Goal: Task Accomplishment & Management: Complete application form

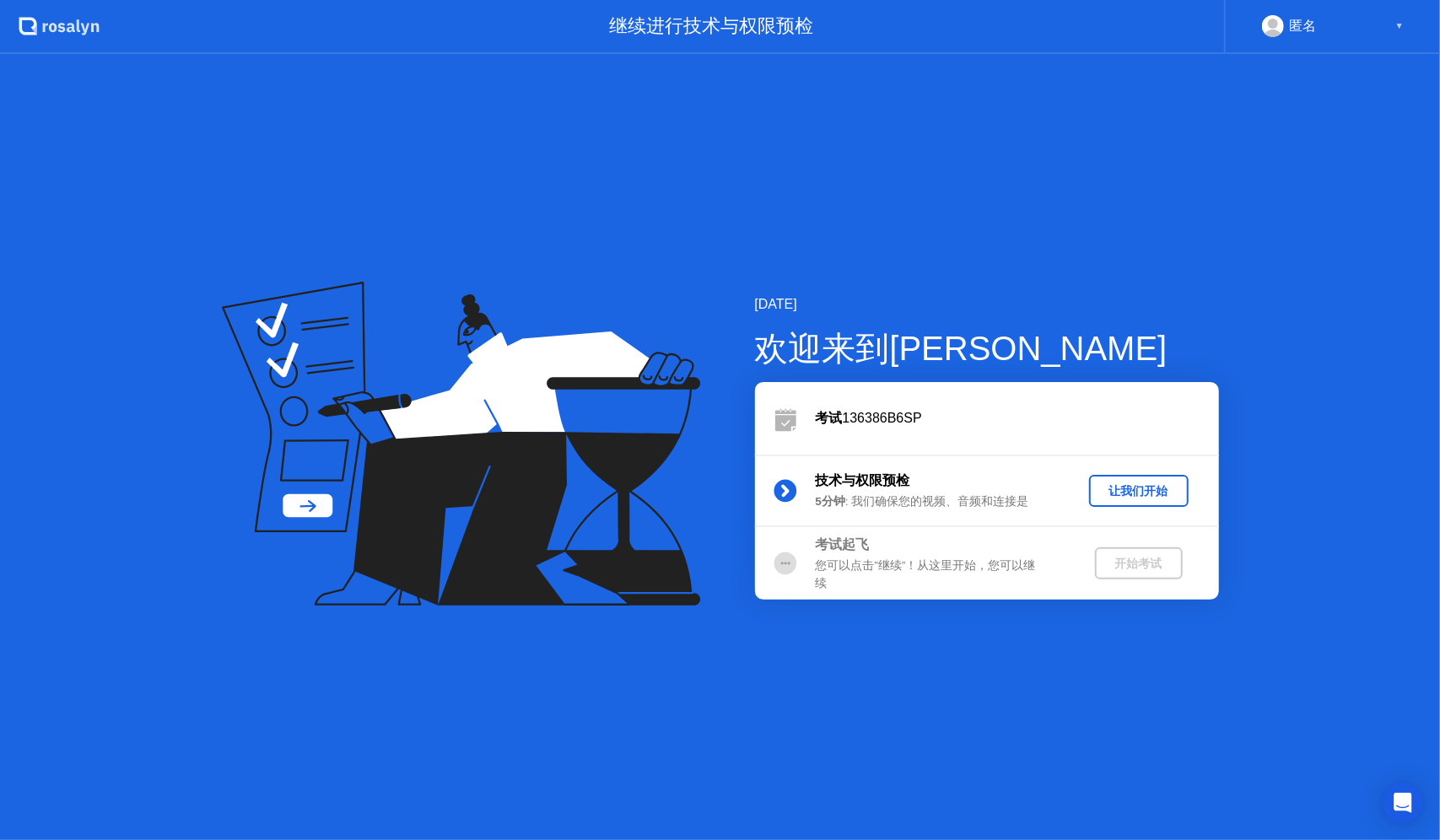
click at [1314, 22] on div "匿名" at bounding box center [1302, 25] width 27 height 22
click at [1397, 21] on div "▼" at bounding box center [1400, 25] width 8 height 22
click at [1155, 496] on div "让我们开始" at bounding box center [1140, 491] width 86 height 16
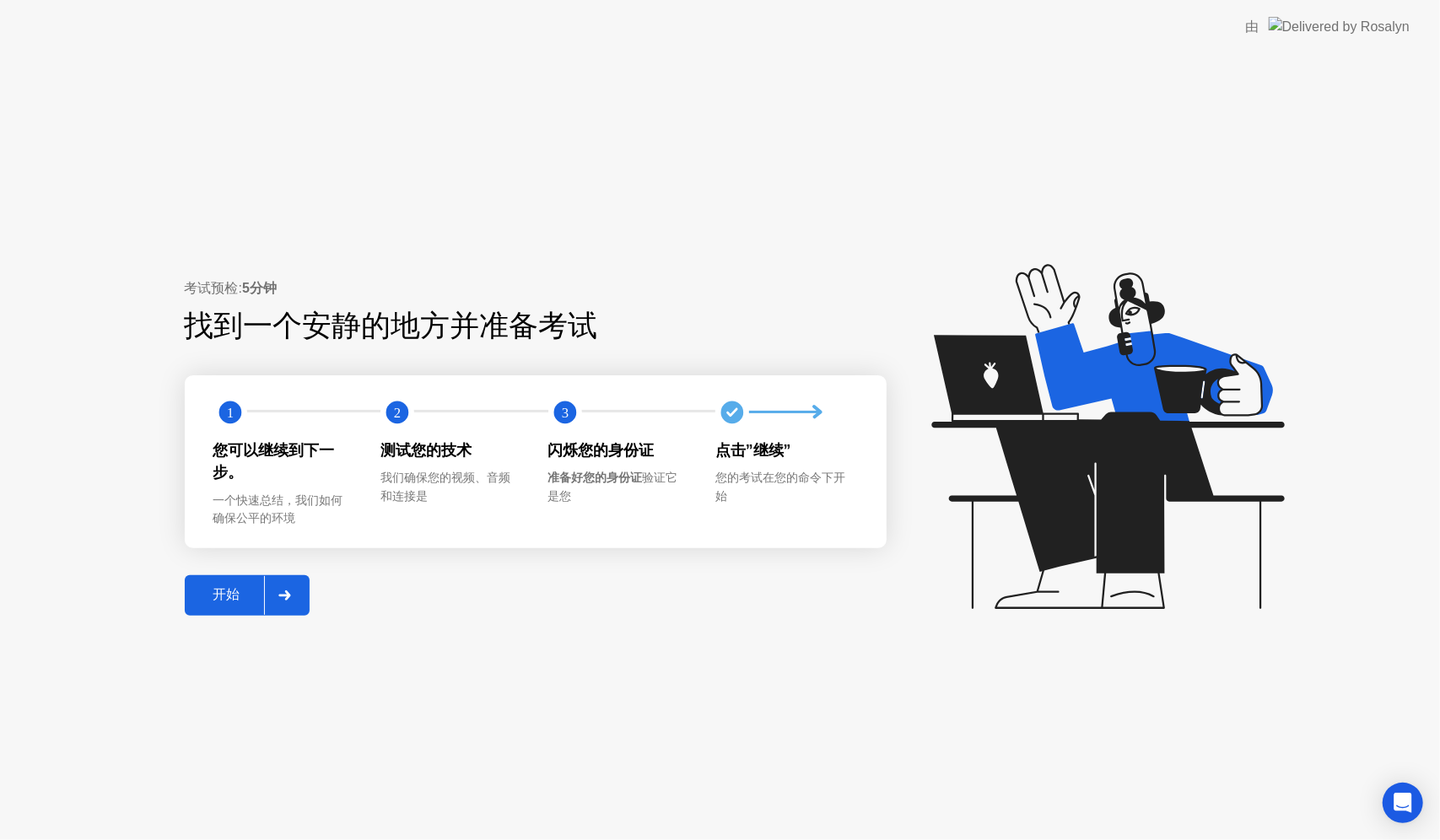
click at [232, 601] on div "开始" at bounding box center [226, 595] width 74 height 18
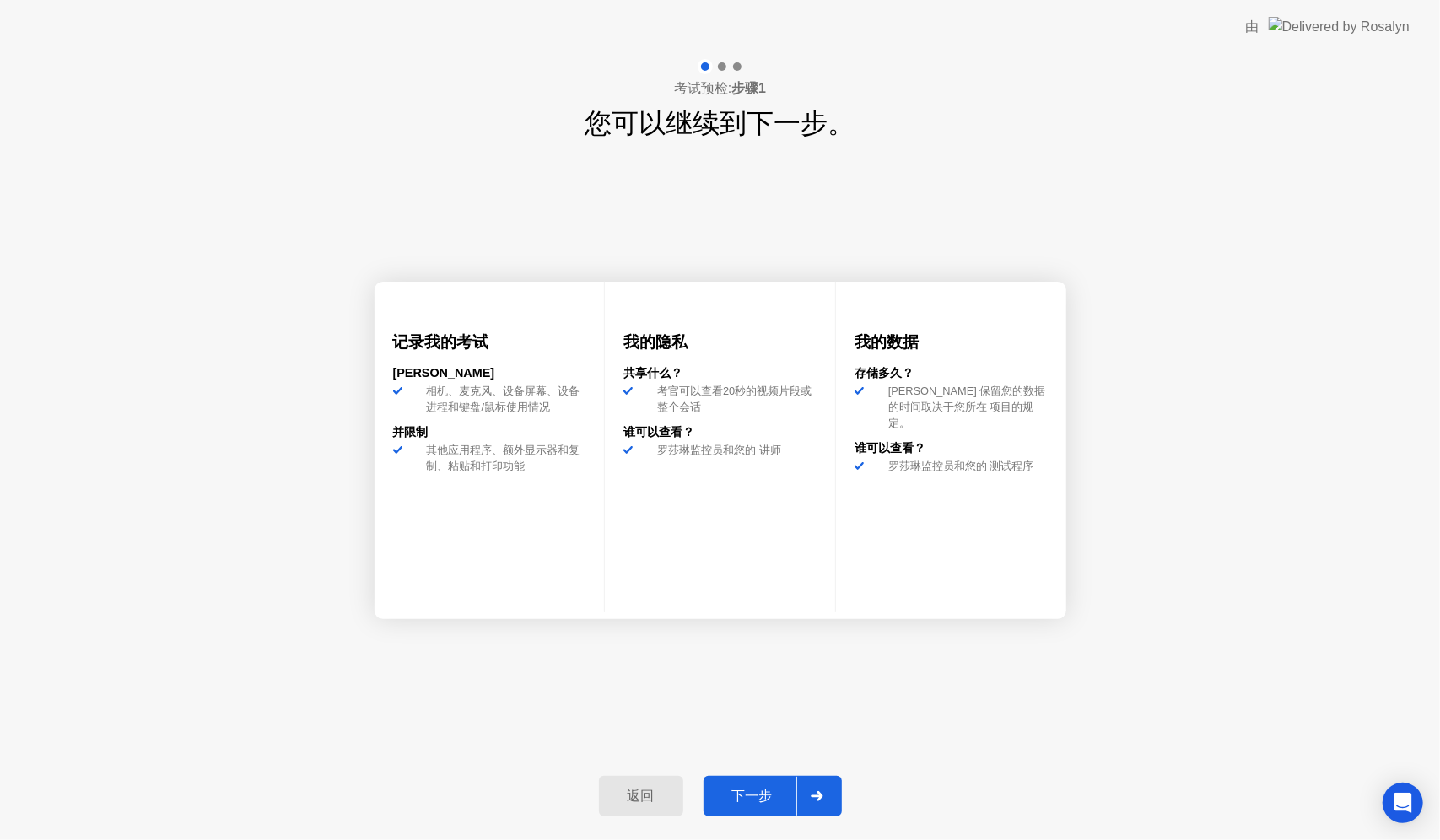
click at [763, 788] on div "下一步" at bounding box center [752, 796] width 87 height 18
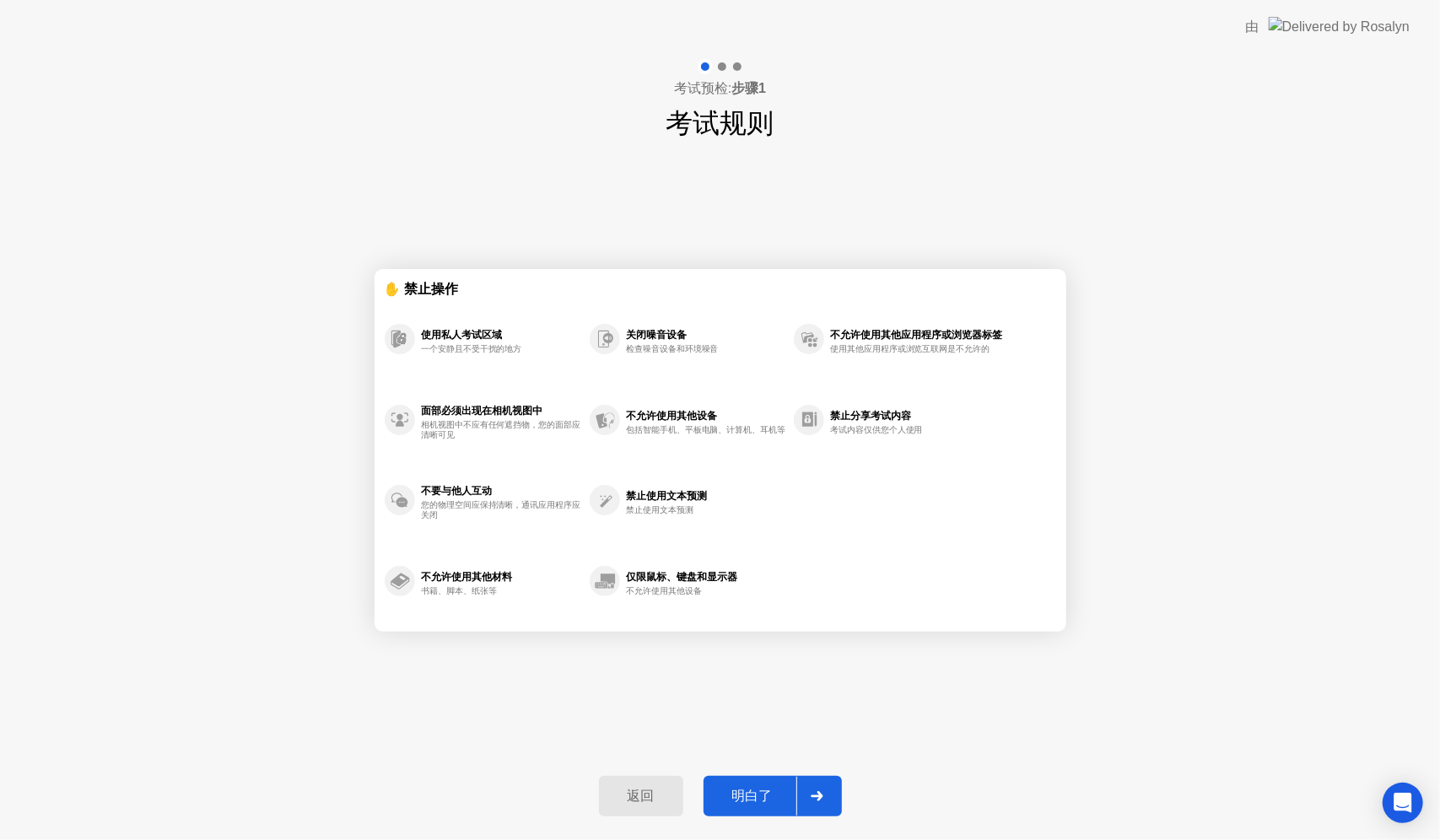
click at [771, 787] on div "明白了" at bounding box center [752, 796] width 87 height 18
select select "**********"
select select "*******"
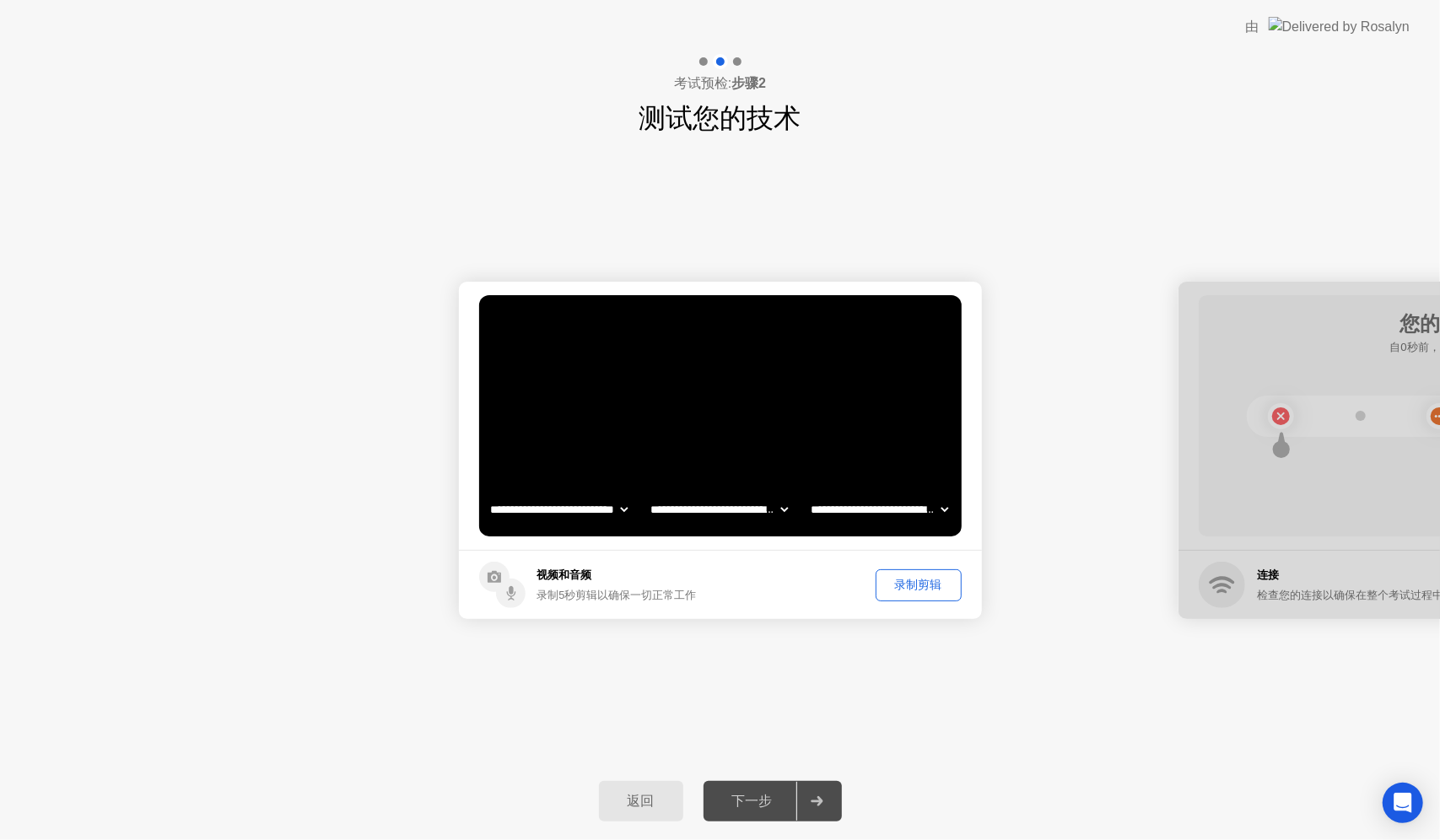
click at [758, 809] on div "下一步" at bounding box center [752, 802] width 87 height 18
click at [910, 588] on div "录制剪辑" at bounding box center [918, 585] width 74 height 16
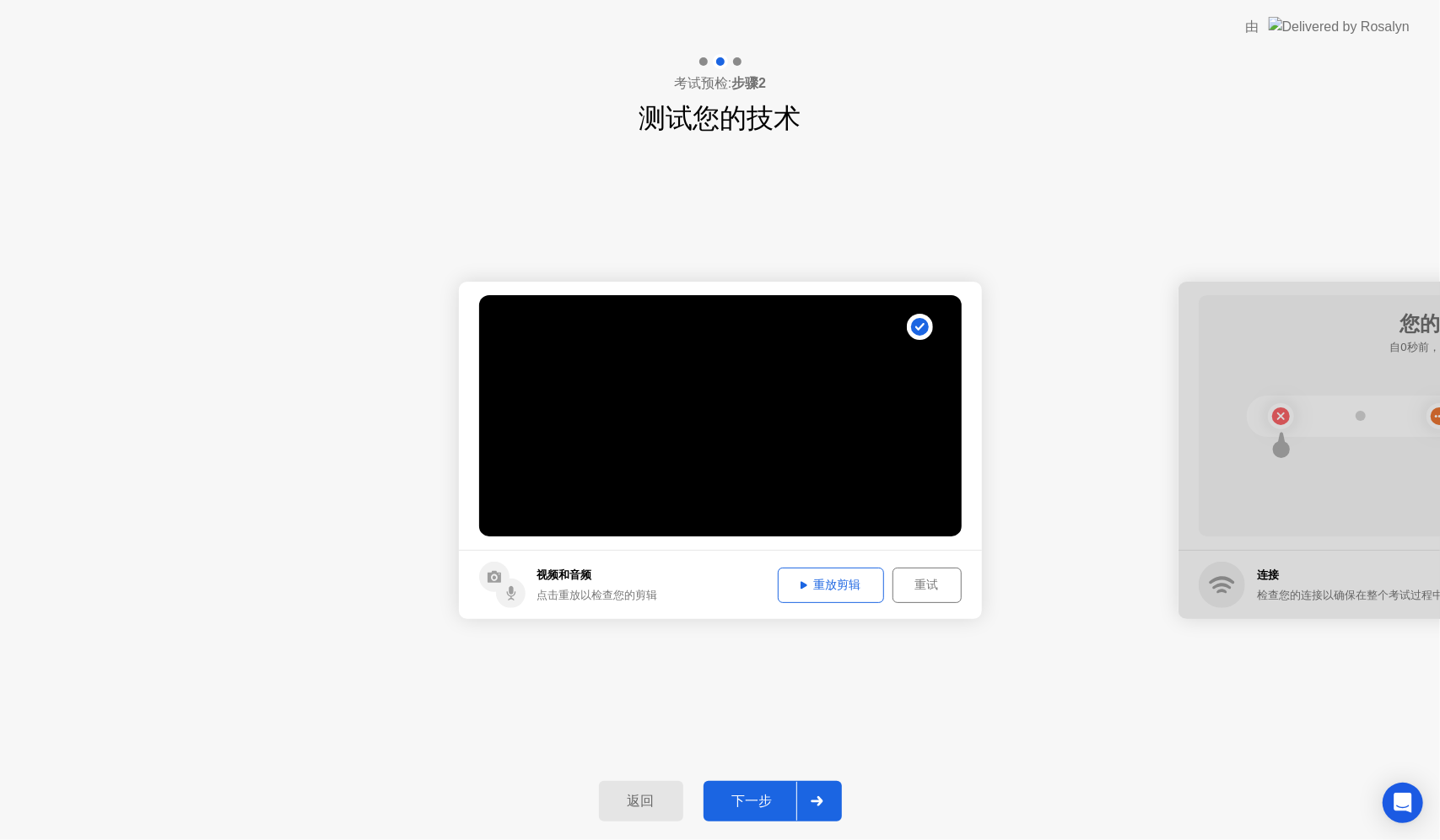
click at [766, 798] on div "下一步" at bounding box center [752, 802] width 87 height 18
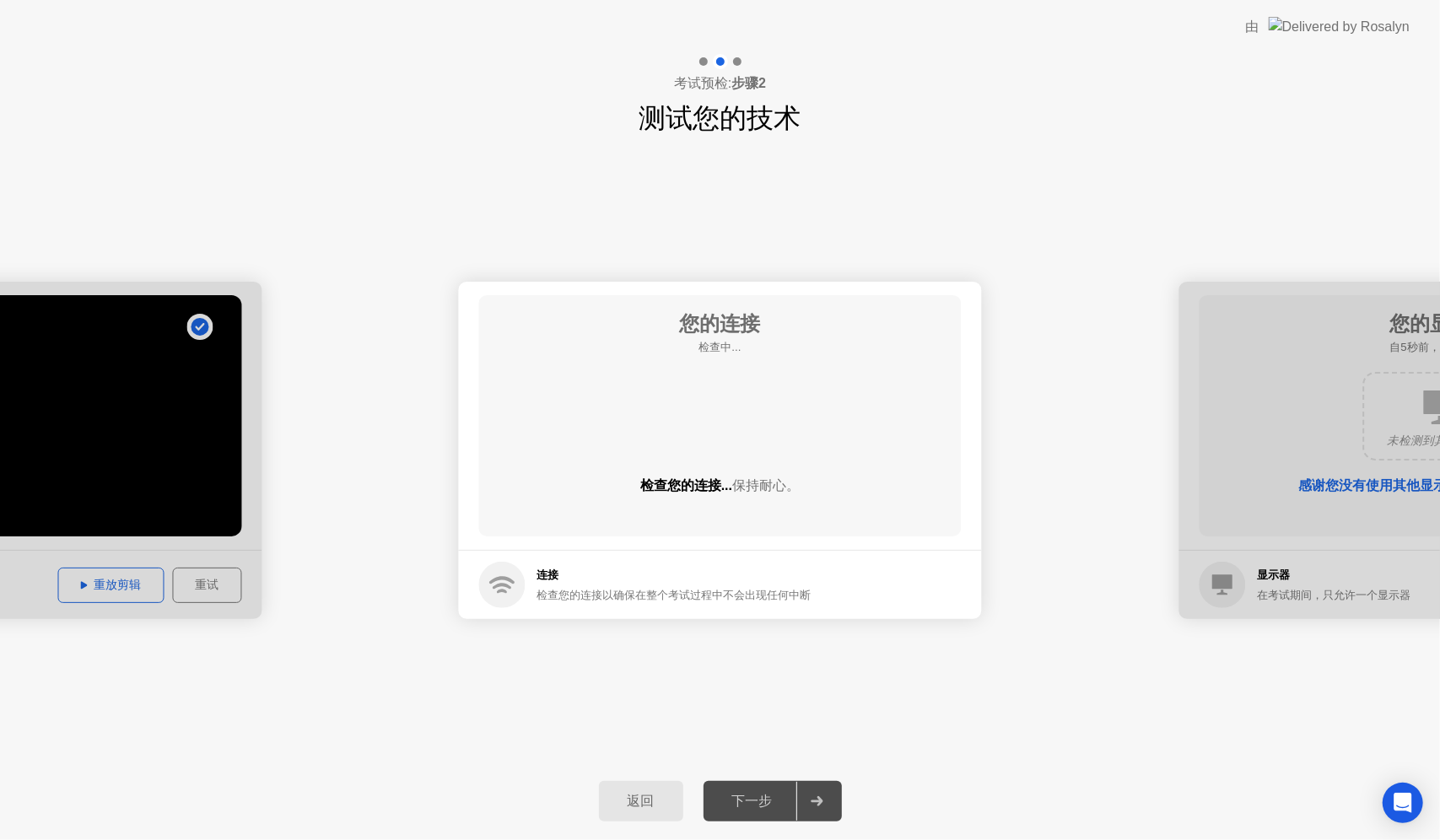
click at [216, 548] on div at bounding box center [-1, 451] width 523 height 338
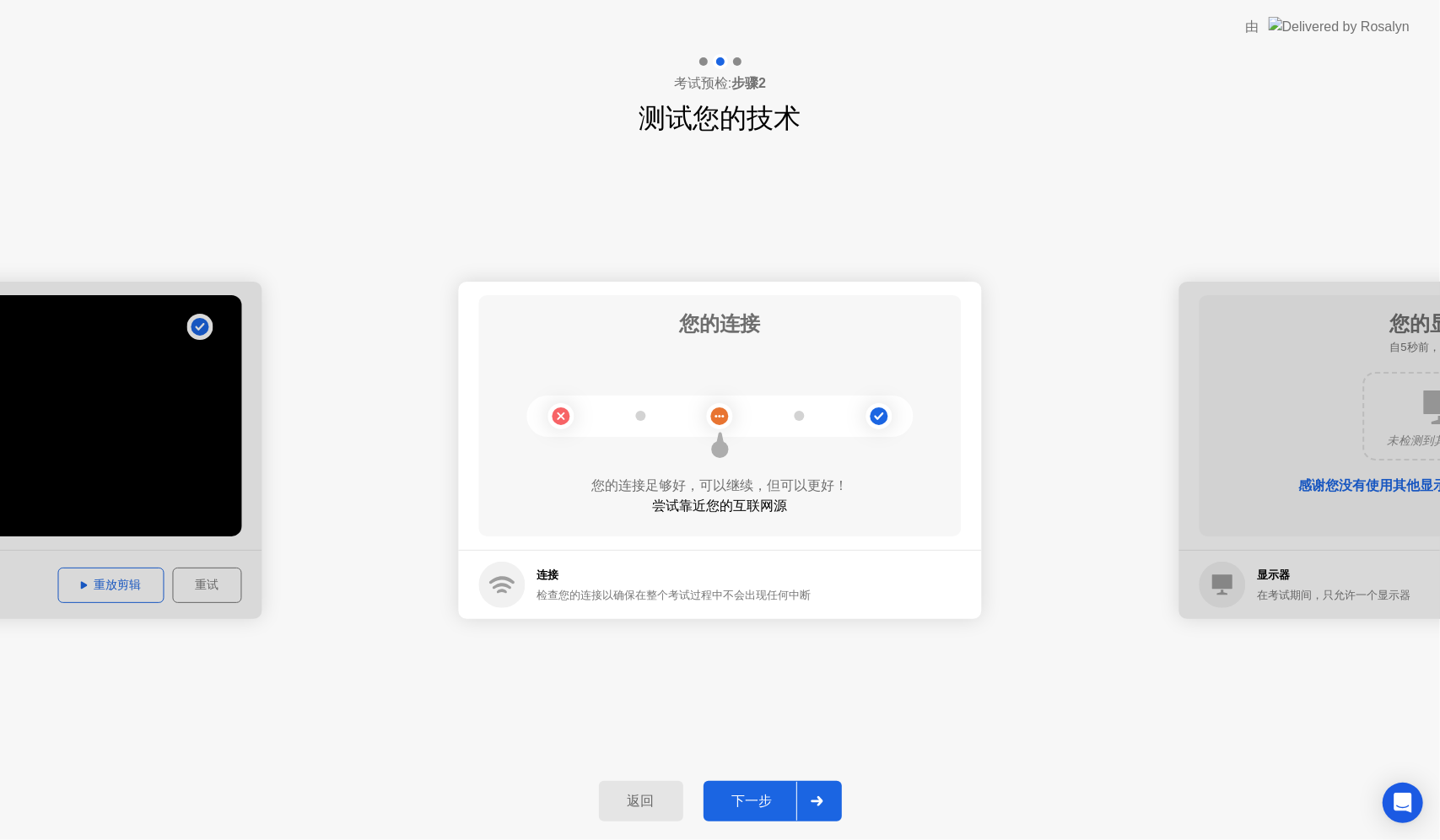
click at [766, 795] on div "下一步" at bounding box center [752, 802] width 87 height 18
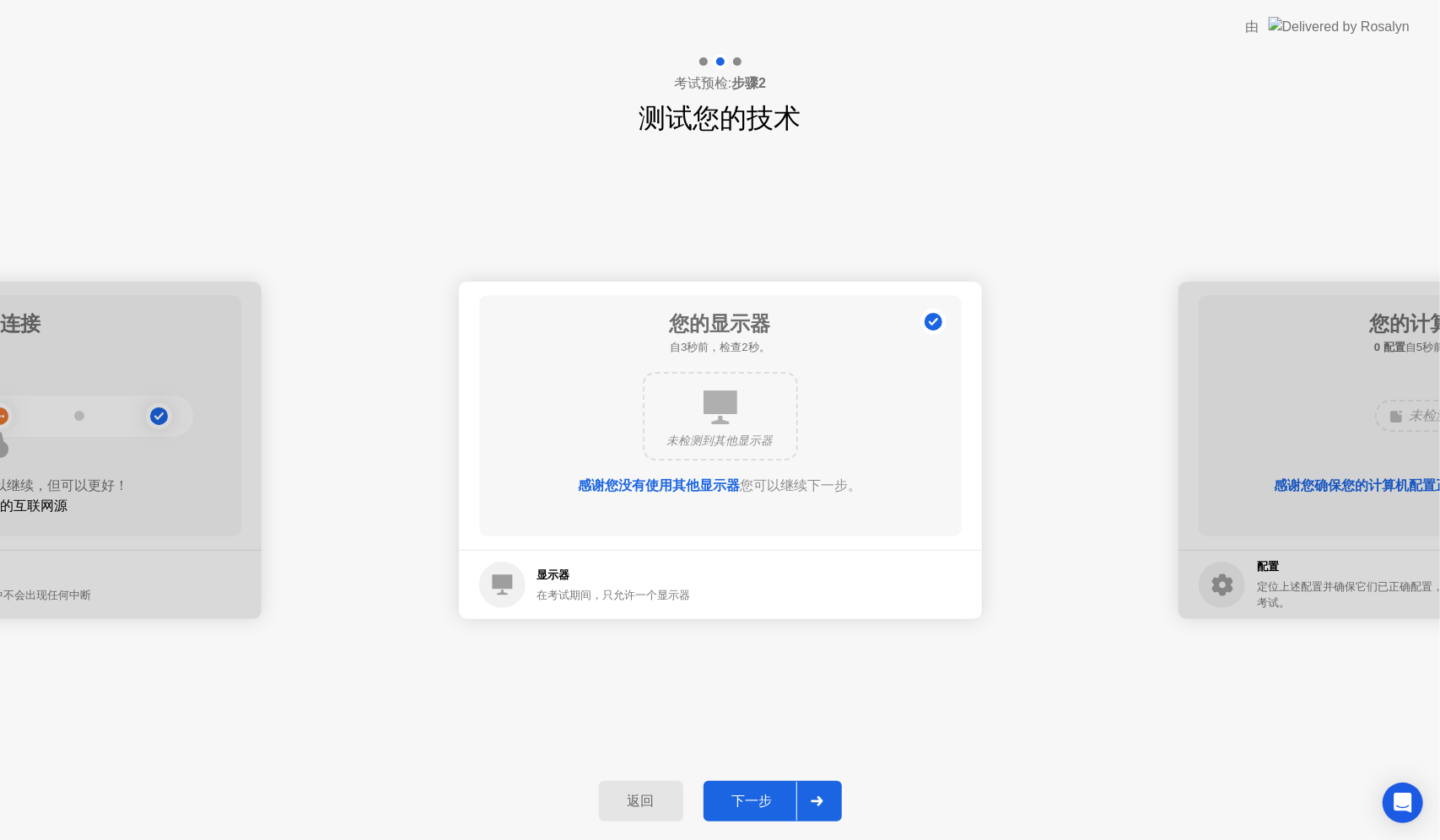
click at [766, 794] on div "下一步" at bounding box center [752, 802] width 87 height 18
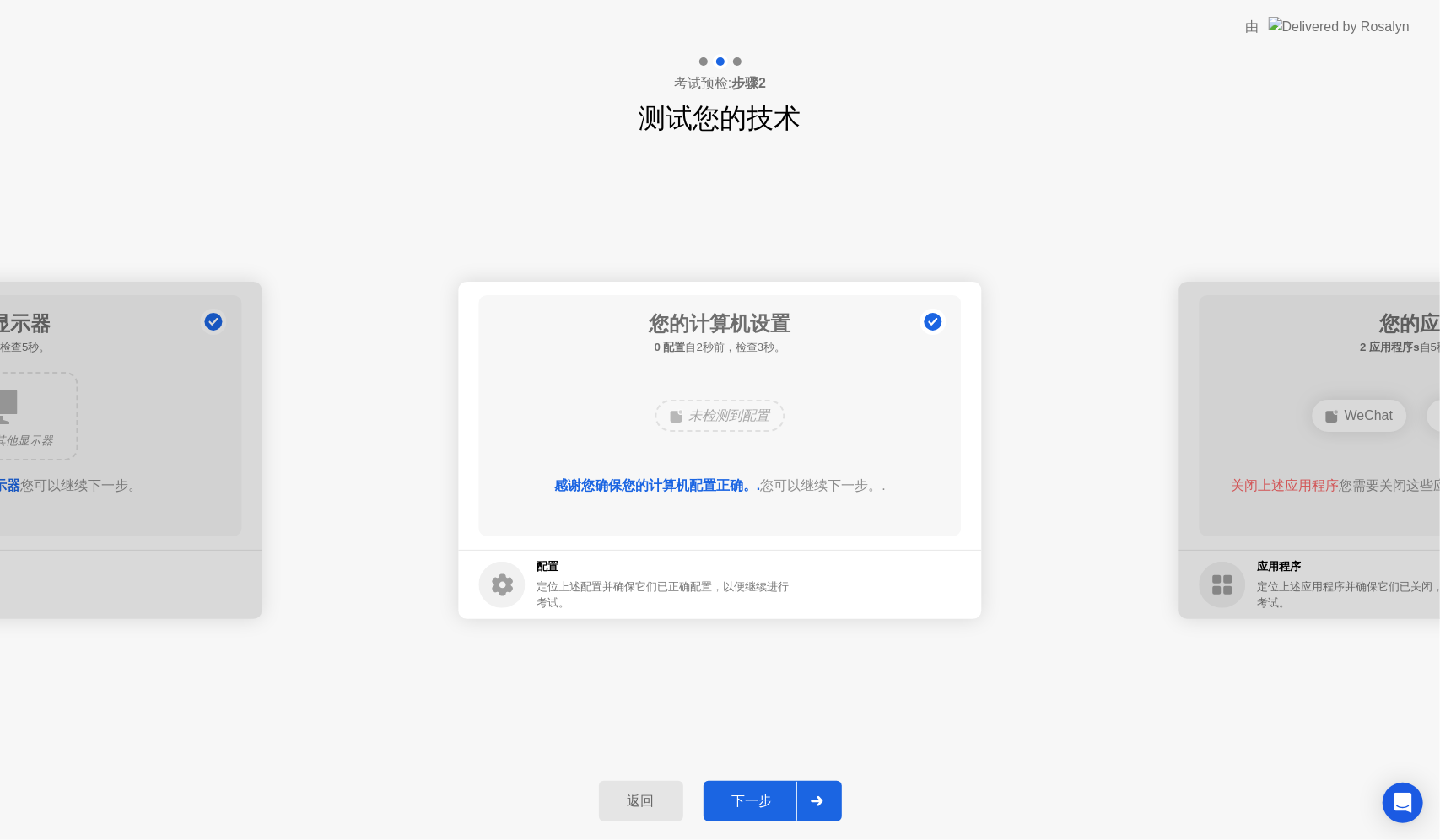
click at [766, 794] on div "下一步" at bounding box center [752, 802] width 87 height 18
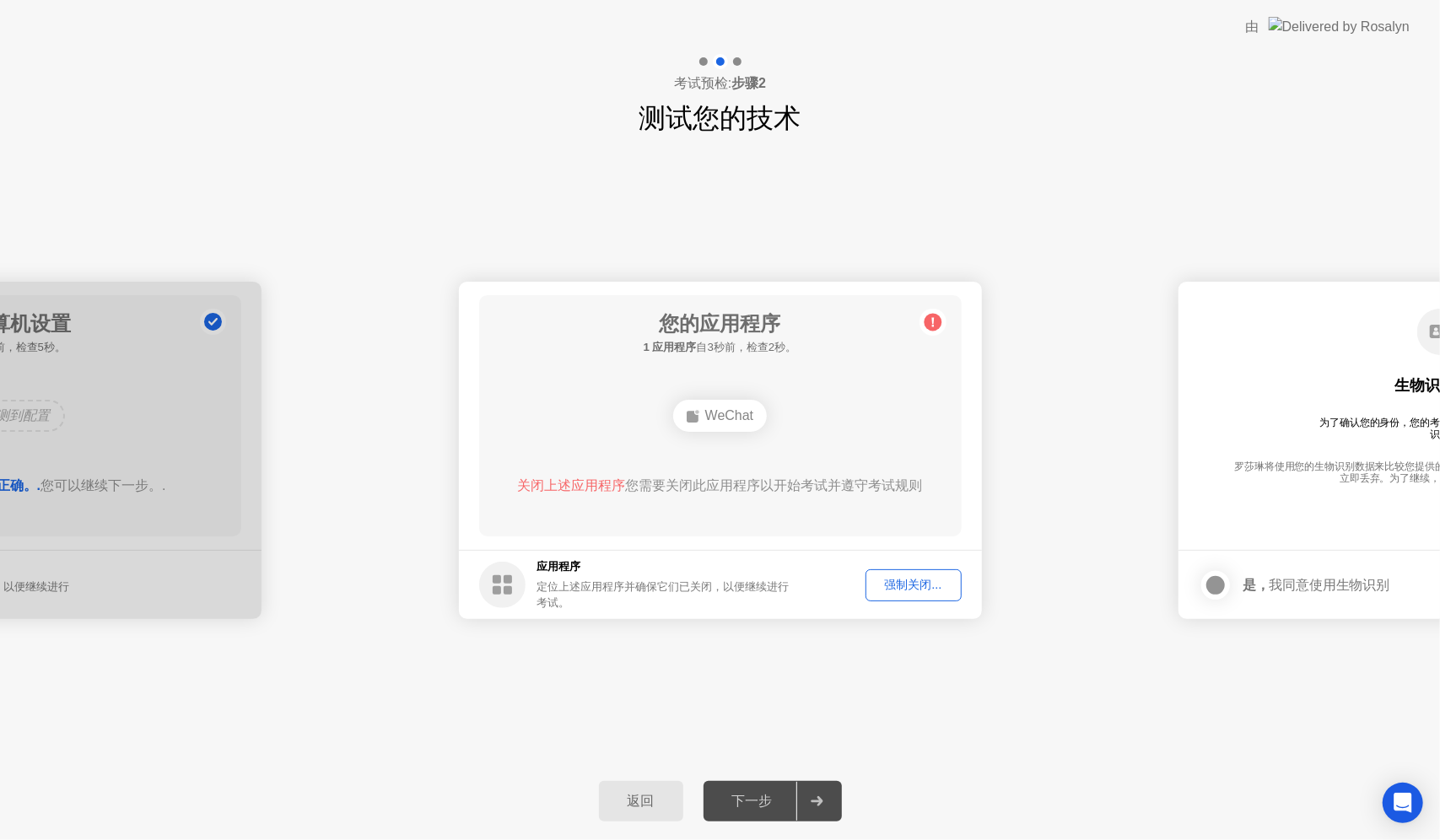
click at [990, 831] on div "返回 下一步" at bounding box center [720, 802] width 1440 height 78
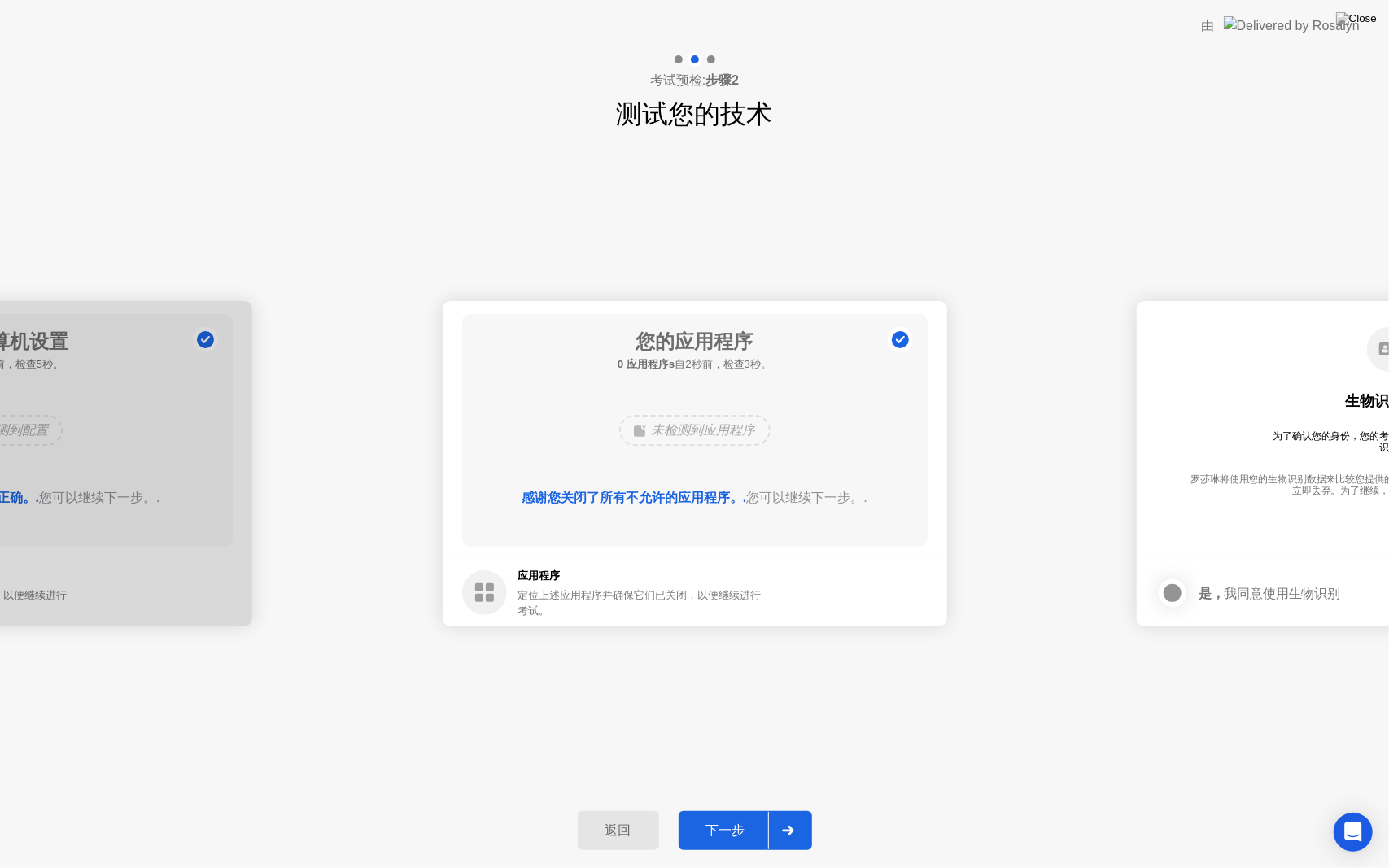
click at [744, 809] on div "下一步" at bounding box center [725, 831] width 84 height 17
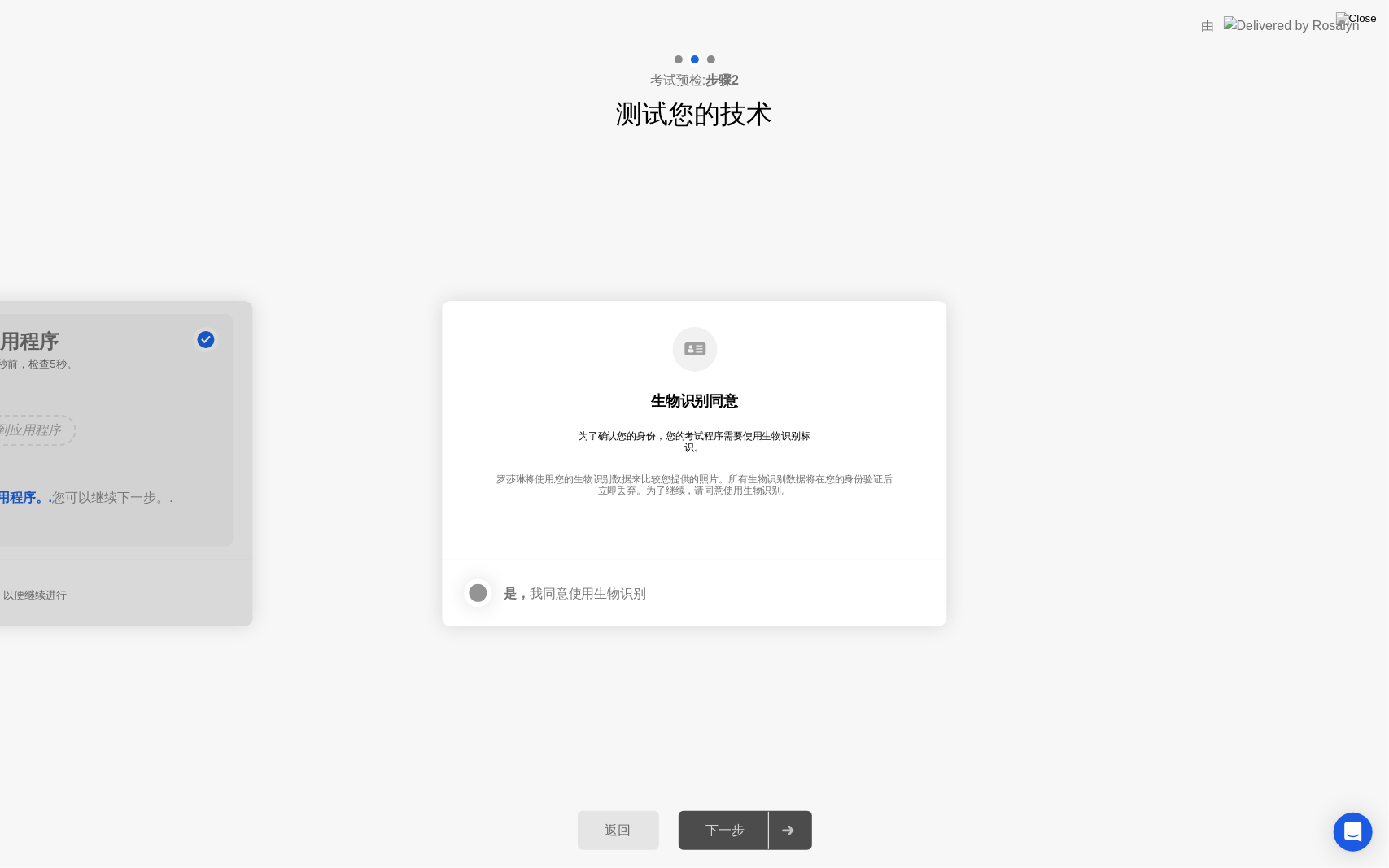
click at [744, 809] on div "下一步" at bounding box center [725, 831] width 84 height 17
click at [484, 590] on div at bounding box center [479, 593] width 20 height 20
click at [744, 809] on div "下一步" at bounding box center [725, 831] width 84 height 17
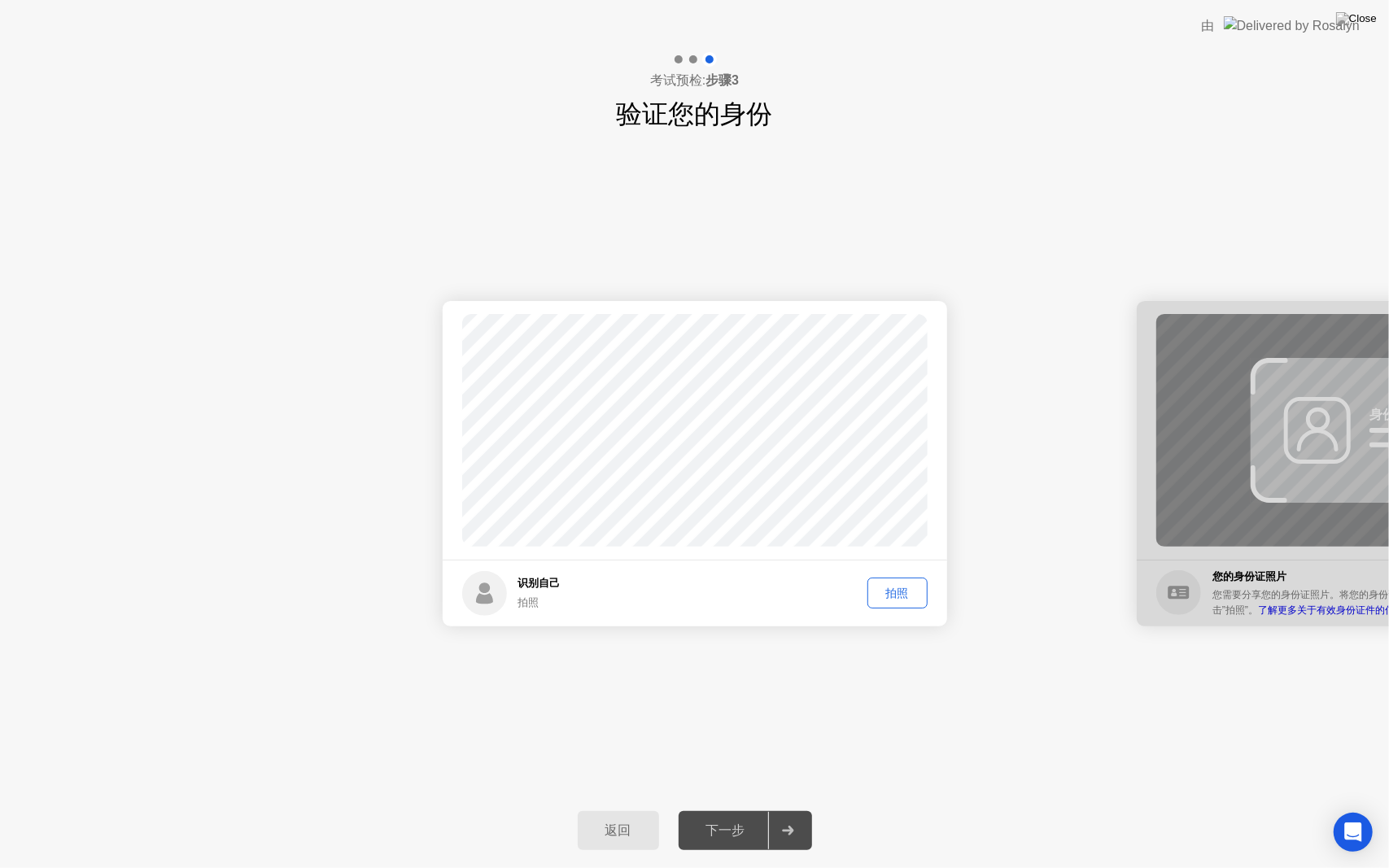
click at [896, 597] on div "拍照" at bounding box center [897, 593] width 49 height 15
click at [890, 592] on div "重拍" at bounding box center [897, 593] width 49 height 15
click at [903, 599] on div "拍照" at bounding box center [897, 593] width 49 height 15
click at [903, 599] on div "重拍" at bounding box center [897, 593] width 49 height 15
click at [900, 598] on div "拍照" at bounding box center [897, 593] width 49 height 15
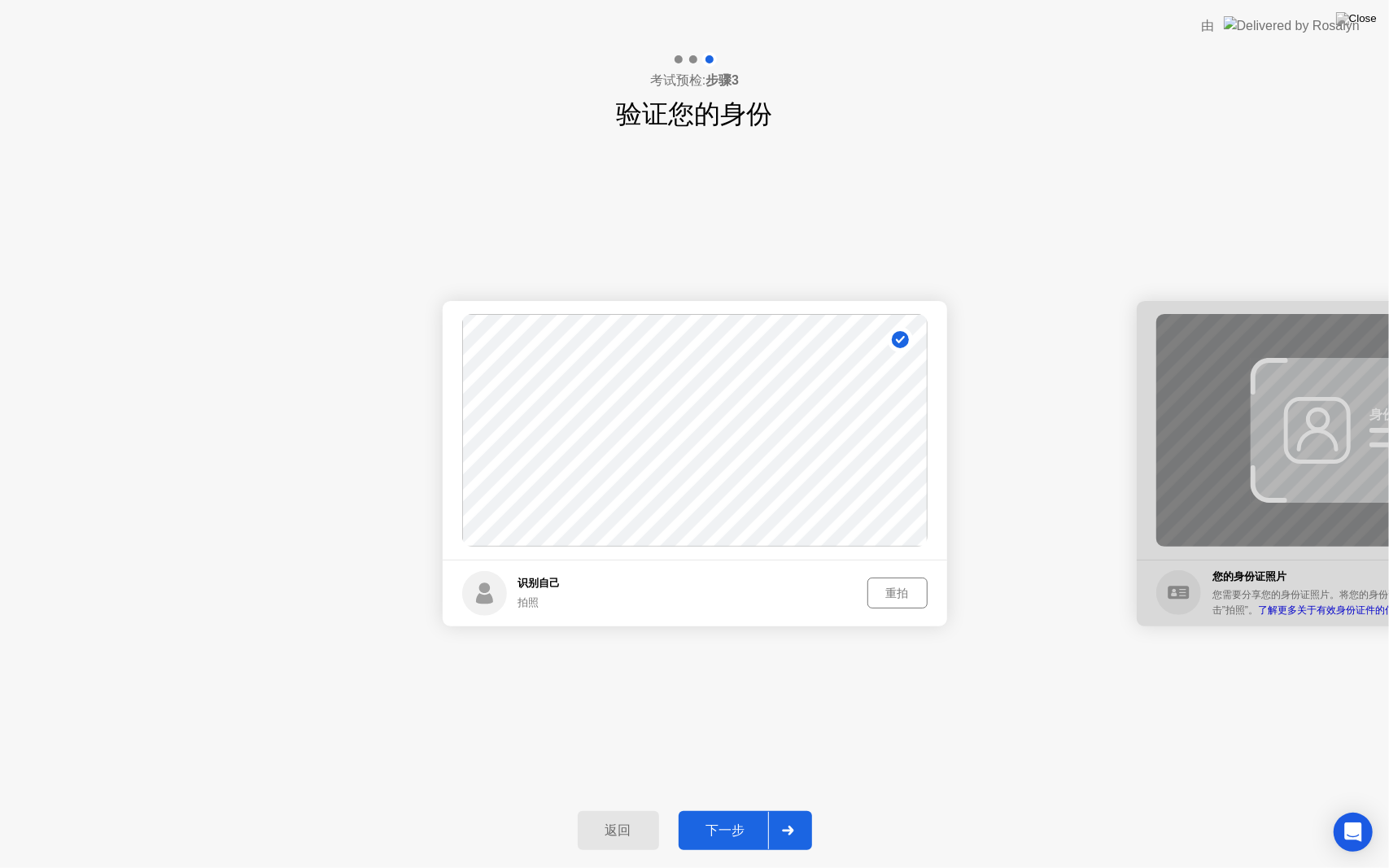
click at [749, 809] on button "下一步" at bounding box center [745, 830] width 133 height 39
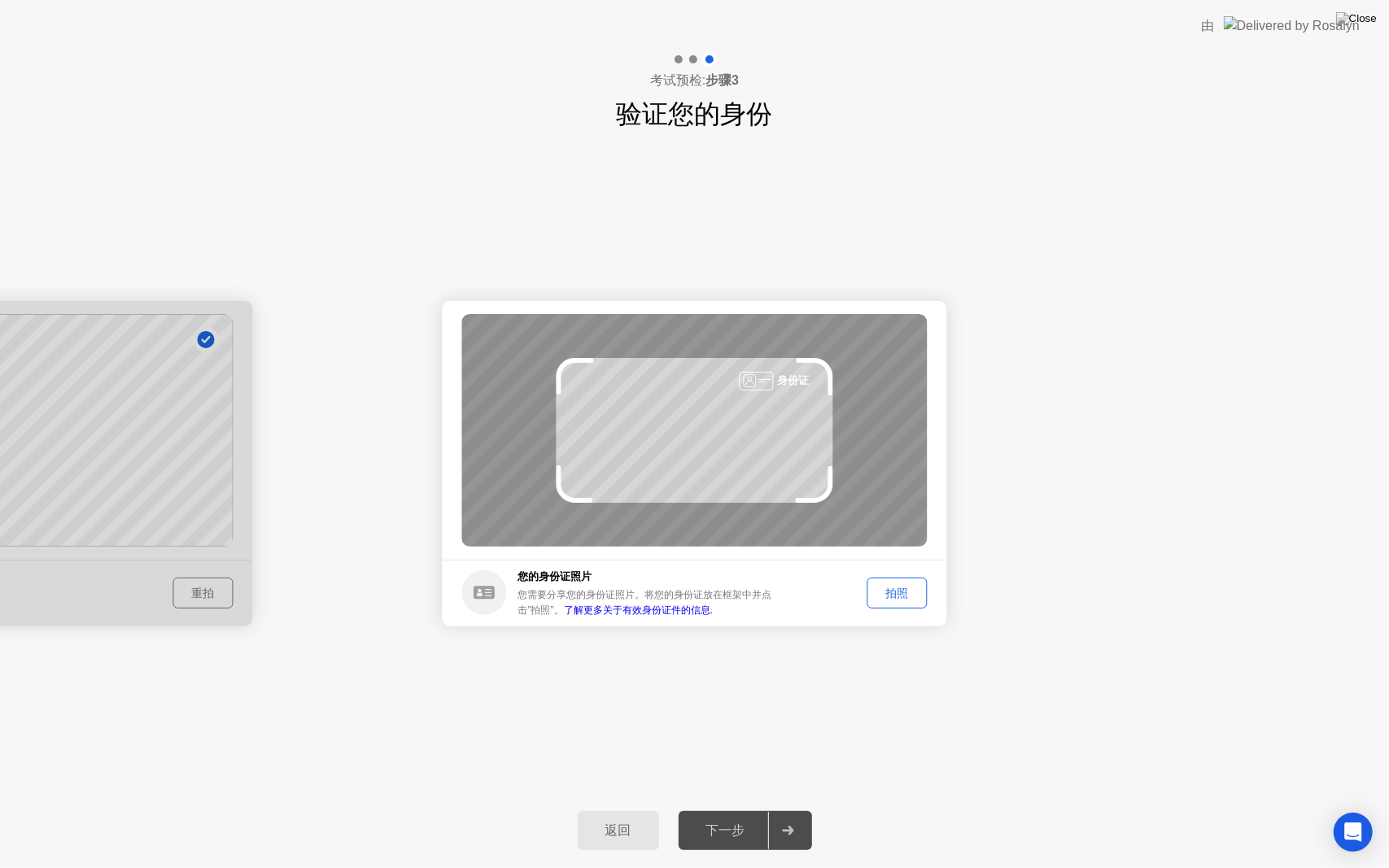
click at [899, 591] on div "拍照" at bounding box center [897, 593] width 49 height 15
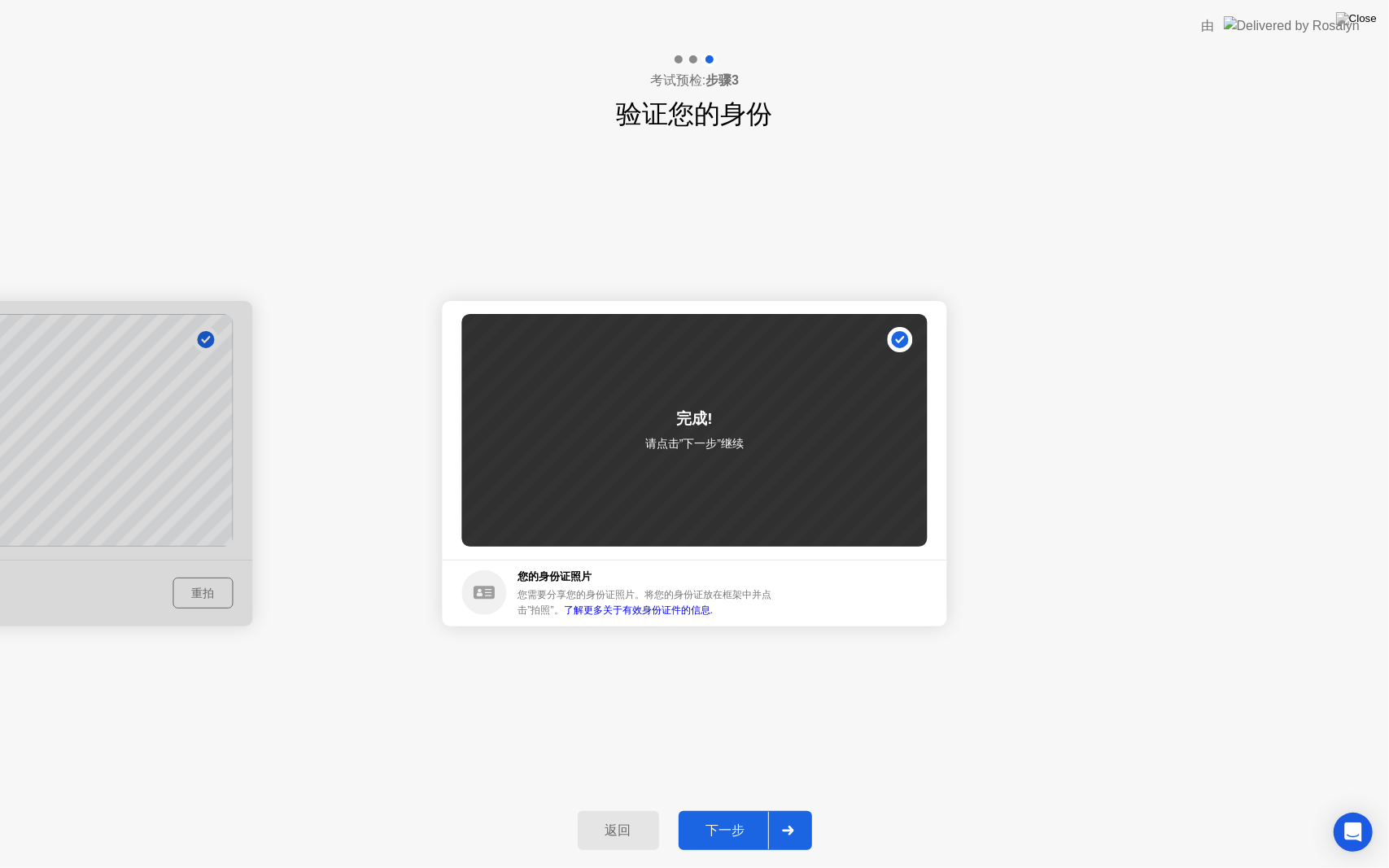
click at [721, 809] on div "下一步" at bounding box center [725, 831] width 84 height 17
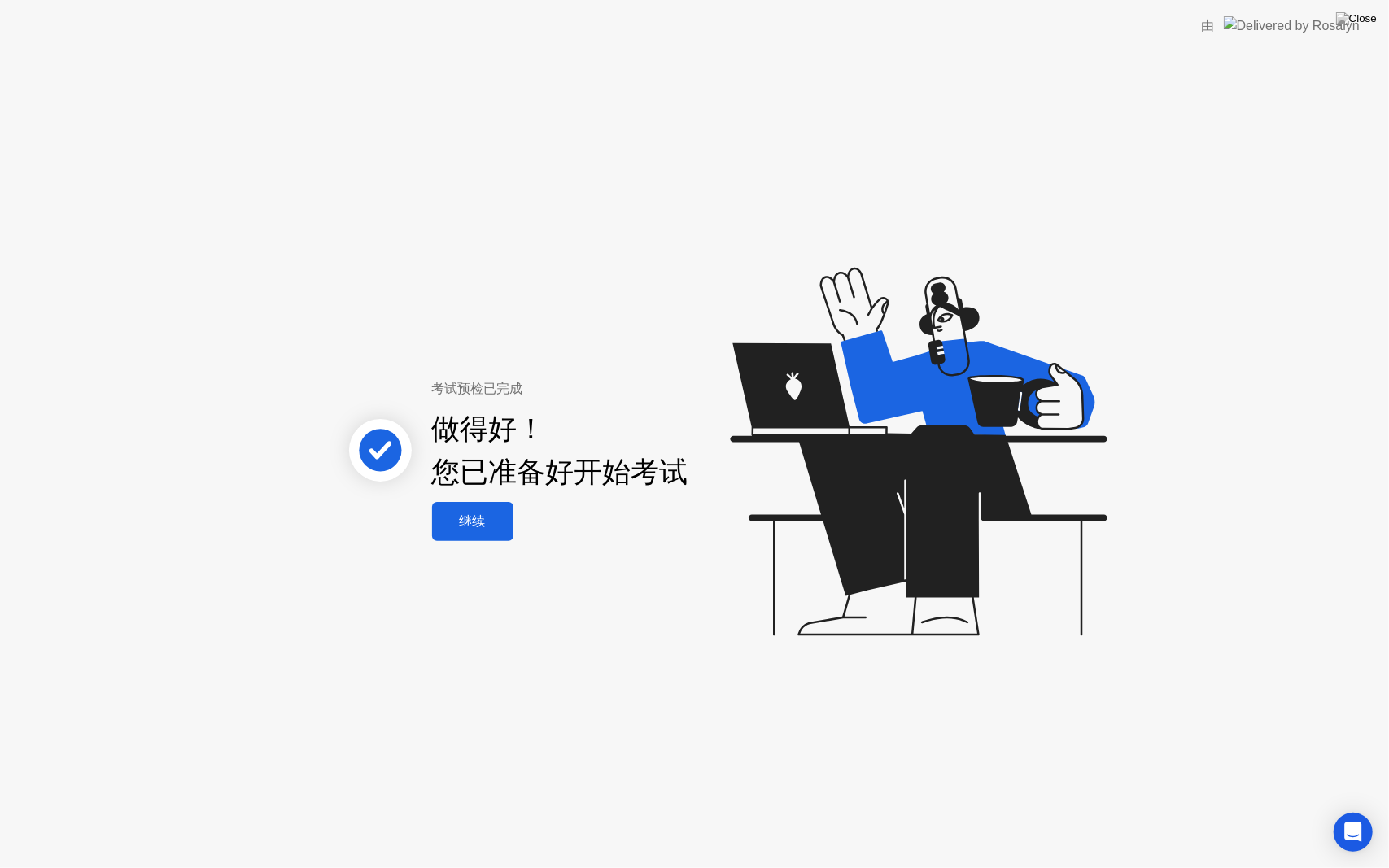
click at [503, 522] on div "继续" at bounding box center [473, 521] width 72 height 17
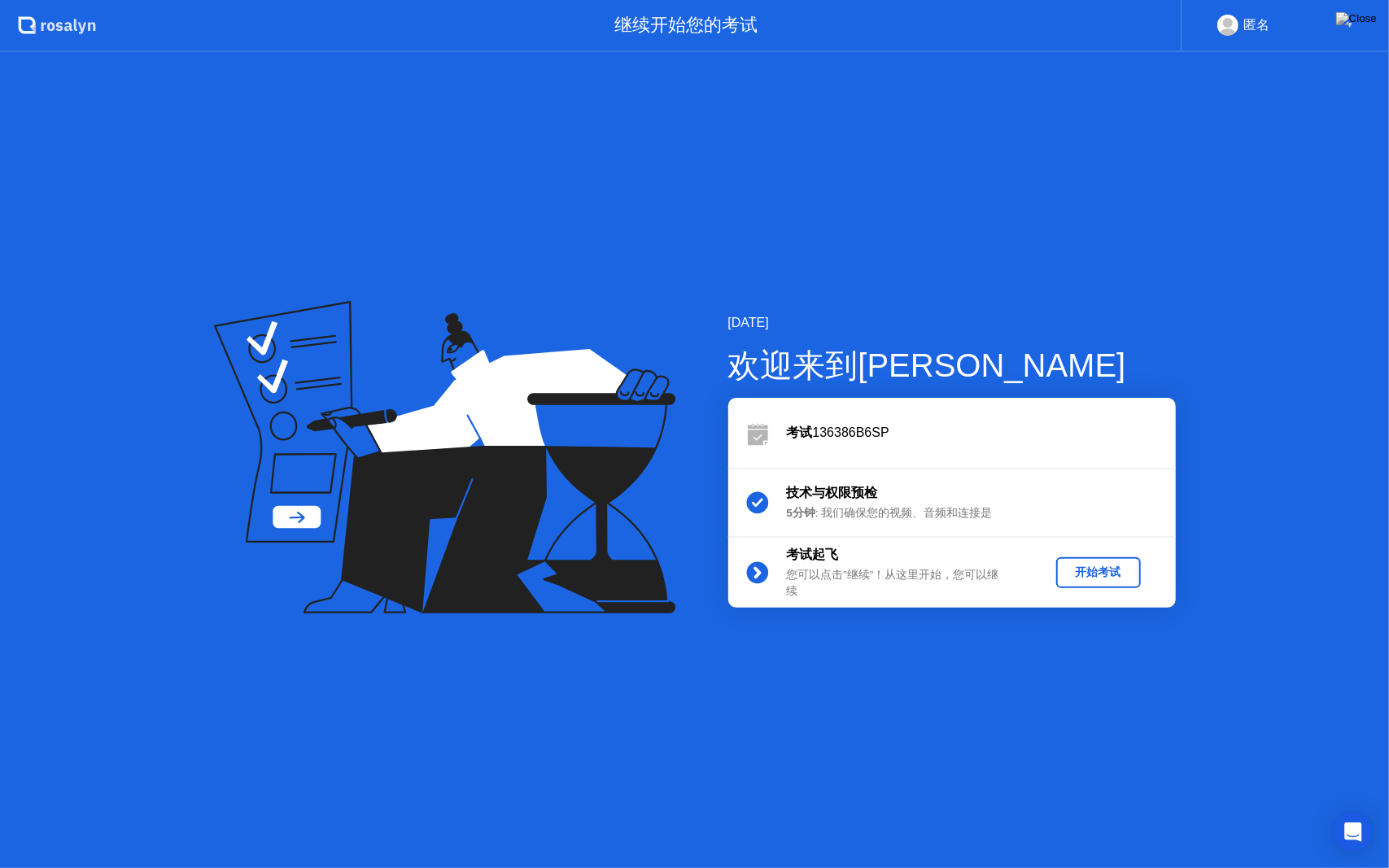
click at [1116, 574] on div "开始考试" at bounding box center [1098, 572] width 72 height 15
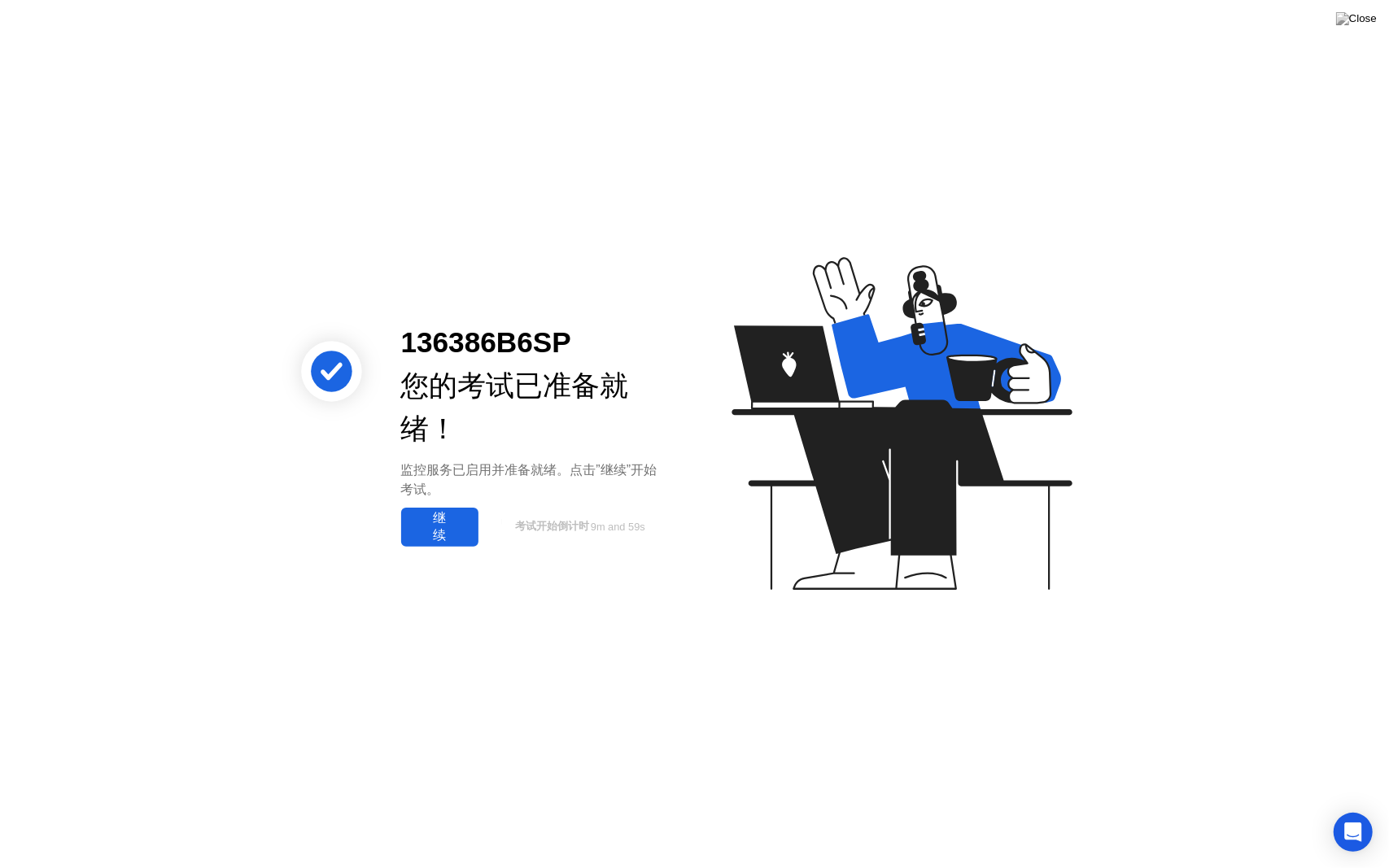
click at [447, 526] on div "继续" at bounding box center [439, 528] width 68 height 34
